Goal: Information Seeking & Learning: Get advice/opinions

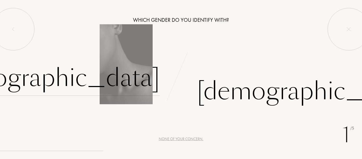
click at [131, 80] on div "Female" at bounding box center [49, 78] width 222 height 36
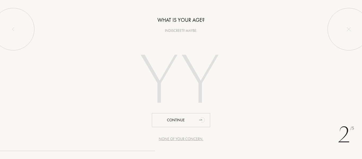
click at [186, 140] on div "None of your concern." at bounding box center [181, 139] width 45 height 6
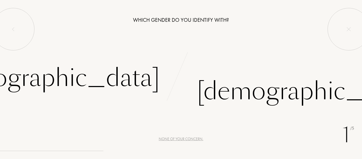
click at [139, 75] on div "[DEMOGRAPHIC_DATA]" at bounding box center [49, 78] width 222 height 36
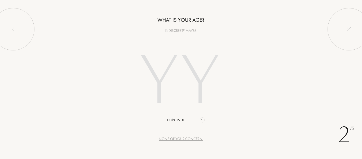
click at [160, 79] on input "number" at bounding box center [181, 82] width 114 height 92
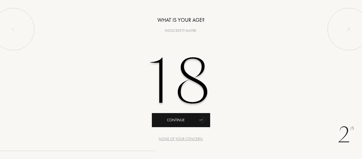
type input "18"
click at [183, 121] on div "Continue" at bounding box center [181, 120] width 58 height 14
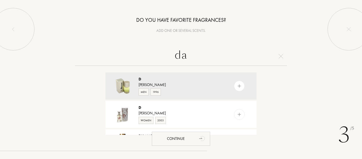
type input "d"
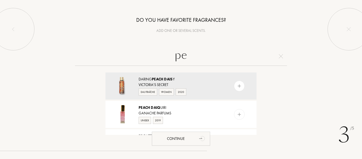
type input "p"
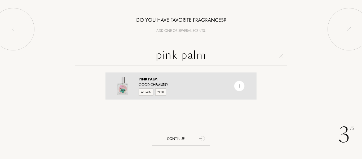
type input "pink palm"
click at [231, 88] on div "Pink Palm Good Chemistry Women 2020" at bounding box center [181, 85] width 151 height 27
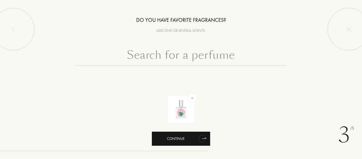
click at [200, 140] on icon "animation" at bounding box center [202, 138] width 7 height 7
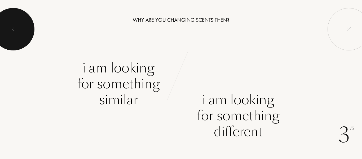
click at [1, 20] on div at bounding box center [13, 29] width 42 height 42
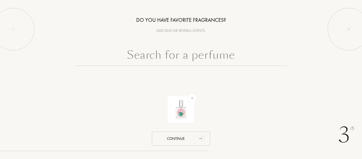
click at [192, 61] on input "text" at bounding box center [181, 56] width 212 height 19
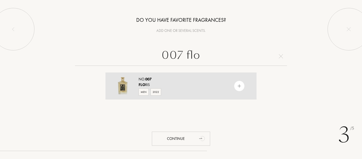
type input "007 flo"
click at [199, 81] on div "No. 007" at bounding box center [181, 79] width 84 height 6
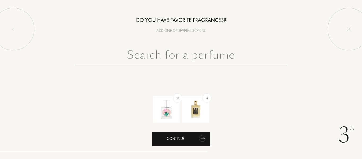
click at [203, 140] on icon "animation" at bounding box center [202, 139] width 8 height 8
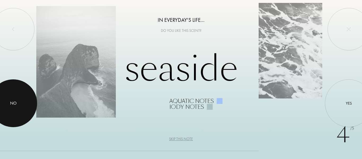
click at [24, 101] on div at bounding box center [13, 103] width 48 height 48
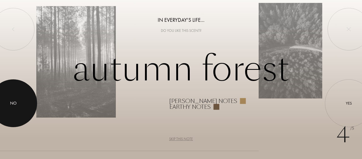
click at [24, 101] on div at bounding box center [13, 103] width 48 height 48
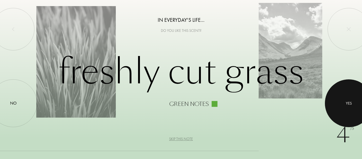
click at [342, 109] on div at bounding box center [349, 103] width 48 height 48
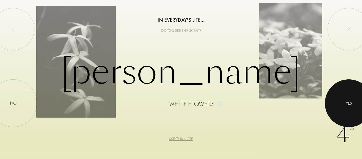
click at [342, 109] on div at bounding box center [349, 103] width 48 height 48
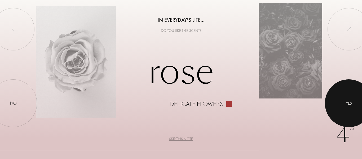
click at [342, 109] on div at bounding box center [349, 103] width 48 height 48
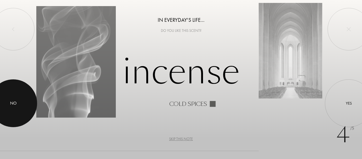
click at [26, 96] on div at bounding box center [13, 103] width 48 height 48
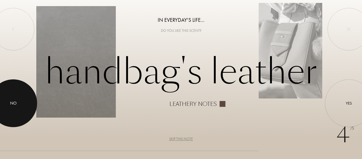
click at [26, 96] on div at bounding box center [13, 103] width 48 height 48
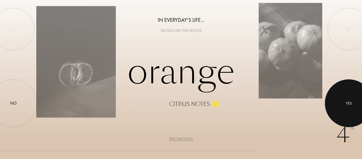
click at [341, 104] on div at bounding box center [349, 103] width 48 height 48
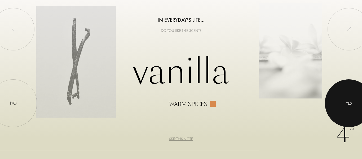
click at [341, 104] on div at bounding box center [349, 103] width 48 height 48
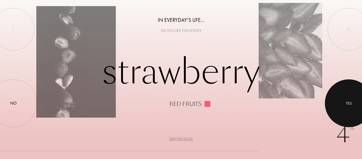
click at [341, 104] on div at bounding box center [349, 103] width 48 height 48
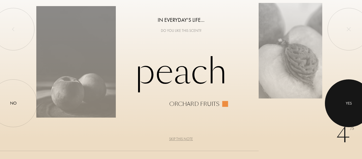
click at [341, 104] on div at bounding box center [349, 103] width 48 height 48
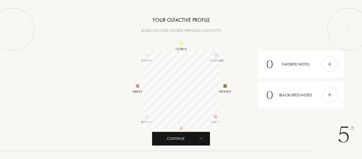
scroll to position [77, 77]
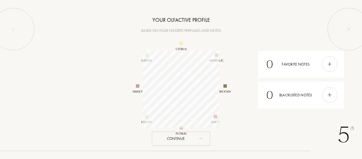
click at [206, 137] on icon "animation" at bounding box center [202, 138] width 11 height 11
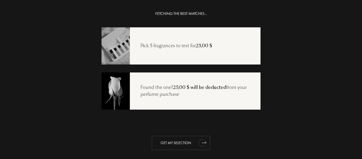
click at [197, 140] on icon "animation" at bounding box center [202, 142] width 11 height 11
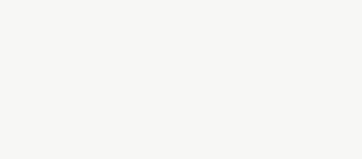
select select "US"
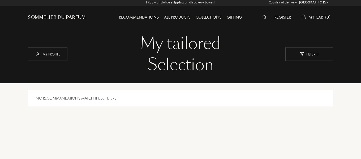
scroll to position [1, 0]
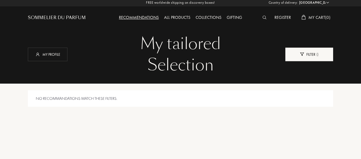
click at [303, 55] on img at bounding box center [302, 54] width 4 height 3
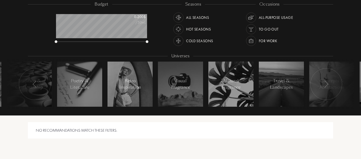
scroll to position [0, 0]
